Goal: Navigation & Orientation: Find specific page/section

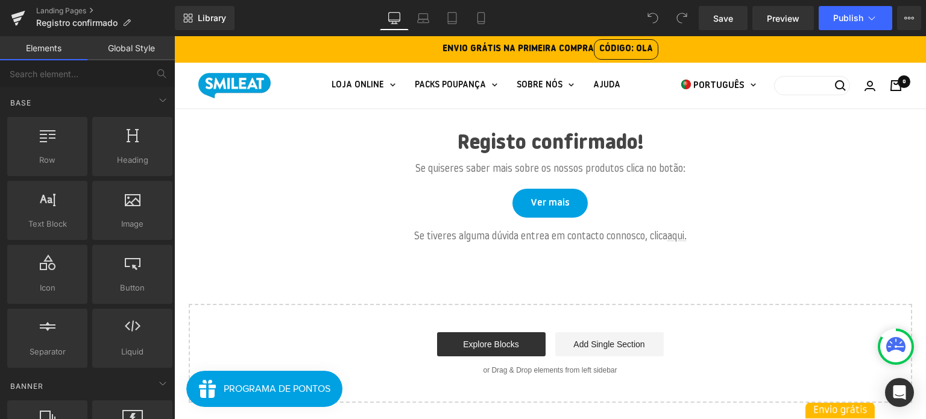
click at [721, 51] on announcement-bar "ENVIO GRÁTIS NA PRIMEIRA COMPRA CÓDIGO: OLA" at bounding box center [550, 49] width 752 height 27
click at [313, 62] on announcement-bar "ENVIO GRÁTIS NA PRIMEIRA COMPRA CÓDIGO: OLA" at bounding box center [550, 49] width 752 height 27
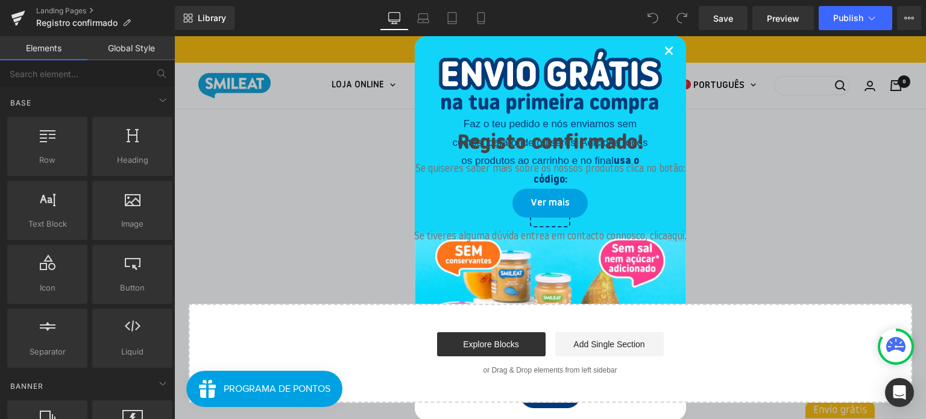
click at [664, 54] on link "×" at bounding box center [669, 52] width 10 height 37
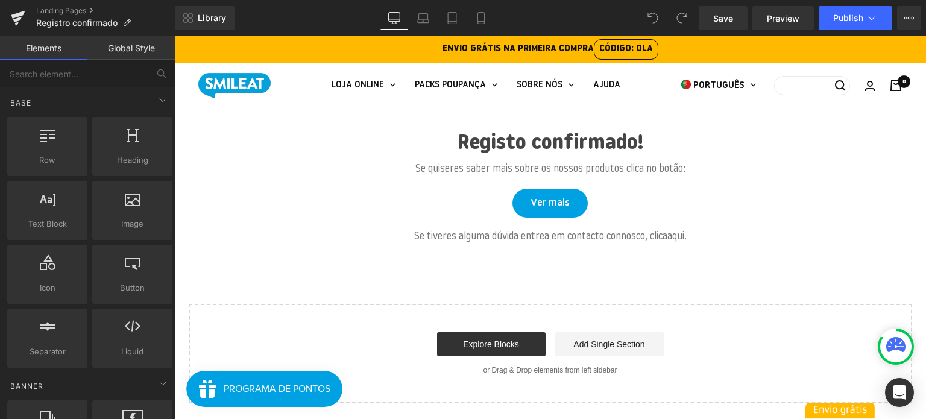
click at [293, 85] on div "LOJA ONLINE Alimentação para bebés Todos os produtos Snacks Boiões Frutos secos…" at bounding box center [549, 86] width 703 height 46
click at [301, 39] on announcement-bar "ENVIO GRÁTIS NA PRIMEIRA COMPRA CÓDIGO: OLA" at bounding box center [550, 49] width 752 height 27
click at [297, 57] on announcement-bar "ENVIO GRÁTIS NA PRIMEIRA COMPRA CÓDIGO: OLA" at bounding box center [550, 49] width 752 height 27
click at [125, 50] on link "Global Style" at bounding box center [130, 48] width 87 height 24
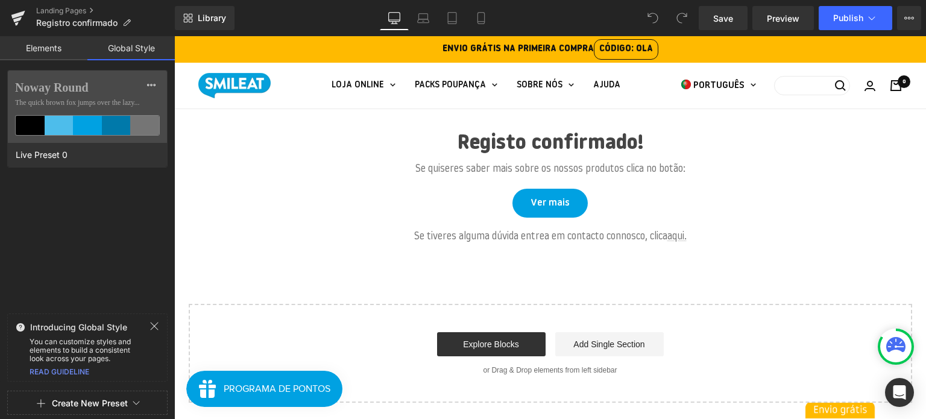
click at [55, 49] on link "Elements" at bounding box center [43, 48] width 87 height 24
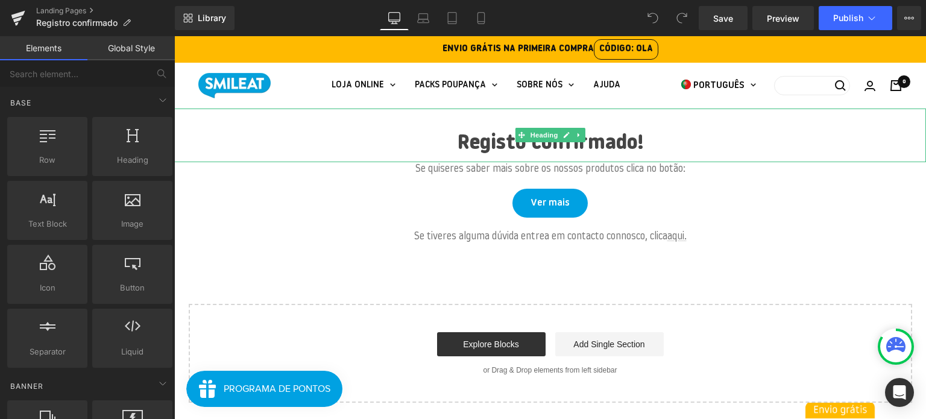
click at [283, 139] on h1 "Registo confirmado!" at bounding box center [550, 145] width 752 height 36
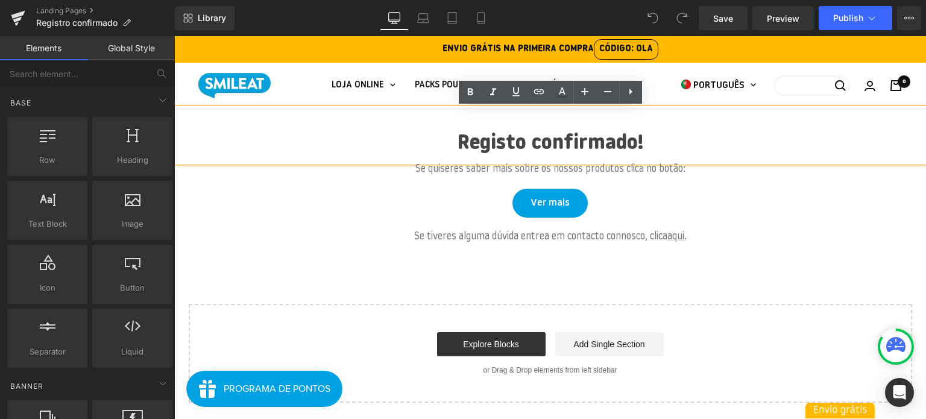
click at [277, 89] on div "LOJA ONLINE Alimentação para bebés Todos os produtos Snacks Boiões Frutos secos…" at bounding box center [549, 86] width 703 height 46
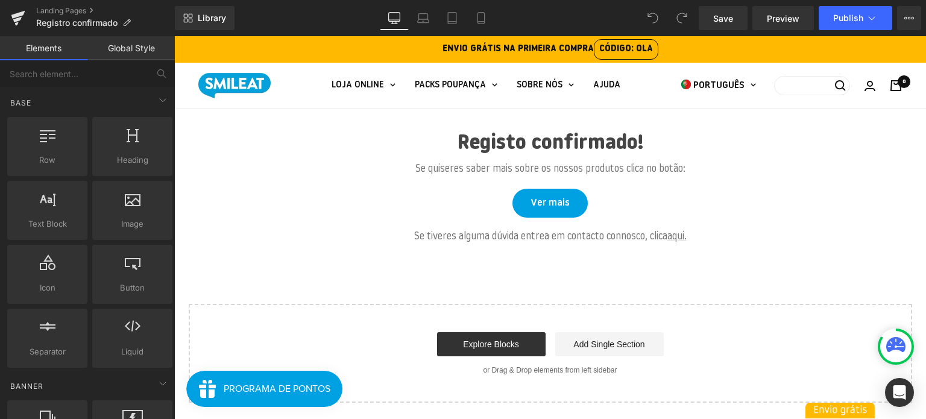
click at [300, 48] on announcement-bar "ENVIO GRÁTIS NA PRIMEIRA COMPRA CÓDIGO: OLA" at bounding box center [550, 49] width 752 height 27
click at [475, 17] on icon at bounding box center [481, 18] width 12 height 12
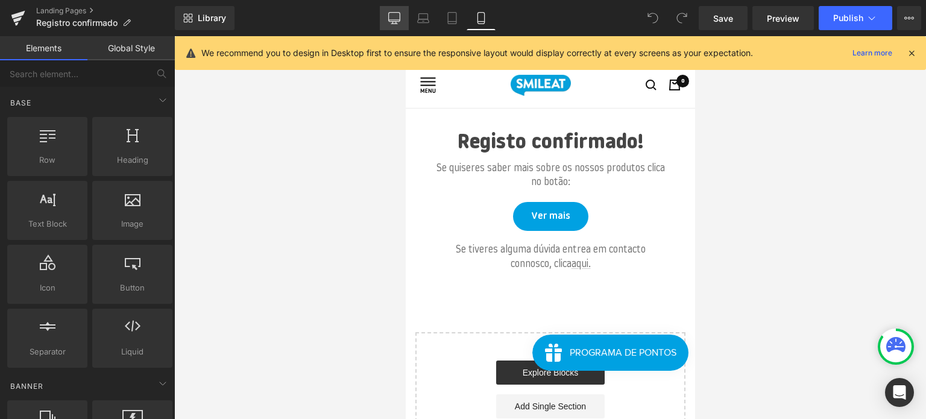
click at [393, 21] on icon at bounding box center [394, 17] width 11 height 9
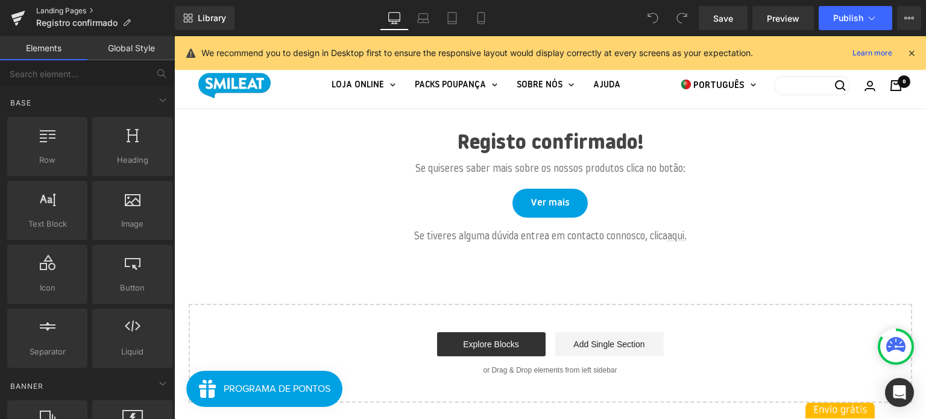
click at [57, 13] on link "Landing Pages" at bounding box center [105, 11] width 139 height 10
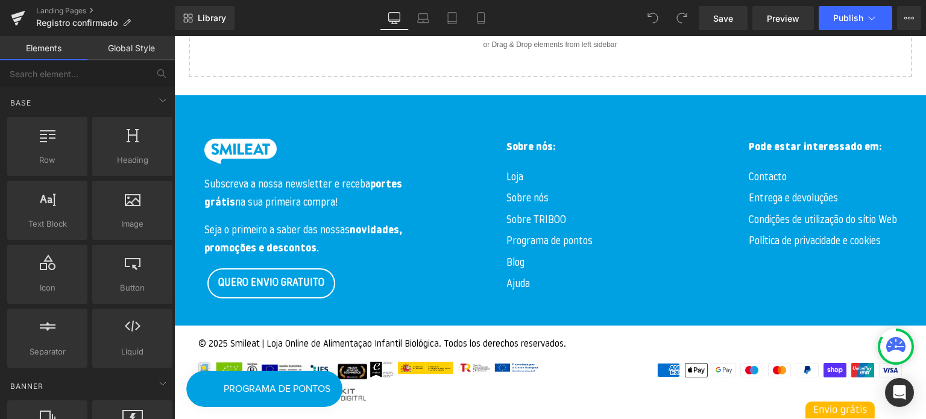
scroll to position [386, 0]
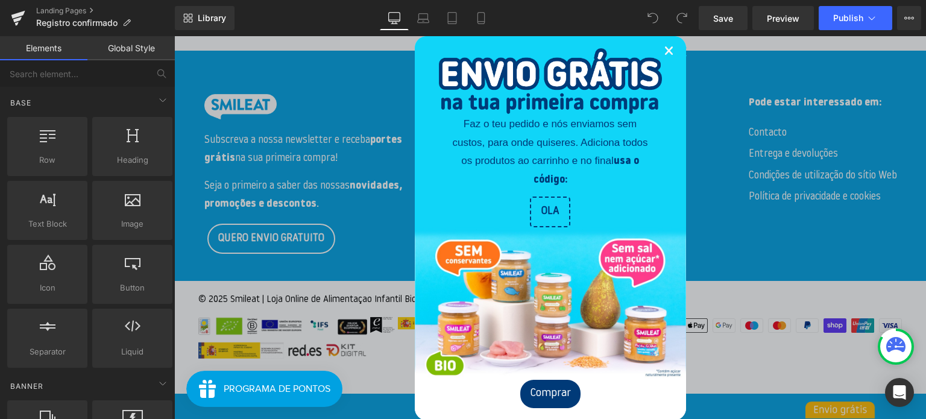
click at [664, 52] on link "×" at bounding box center [669, 52] width 10 height 37
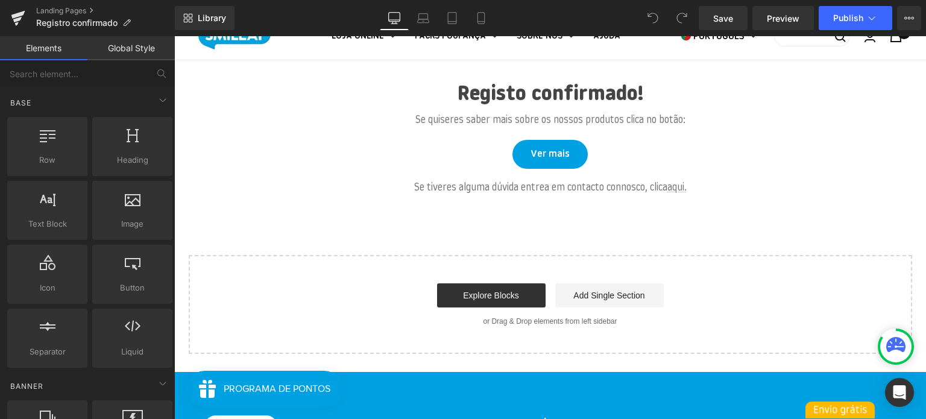
scroll to position [0, 0]
